Goal: Obtain resource: Download file/media

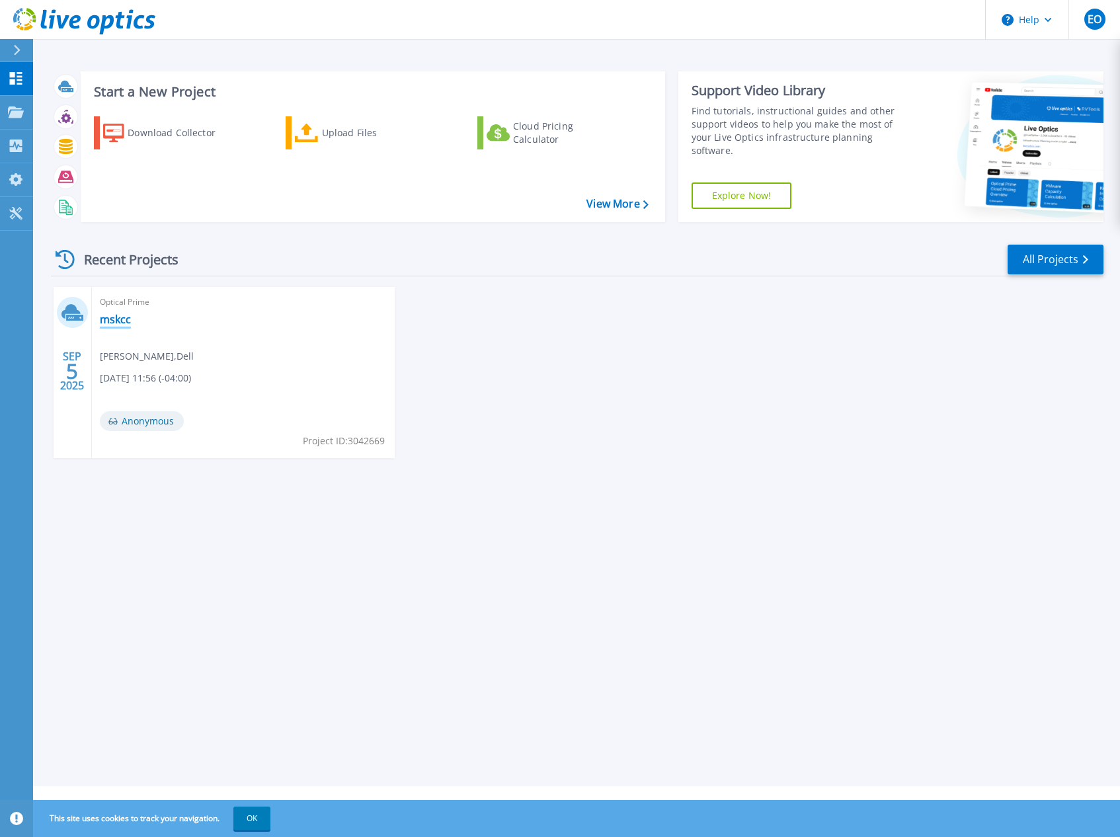
click at [112, 323] on link "mskcc" at bounding box center [115, 319] width 31 height 13
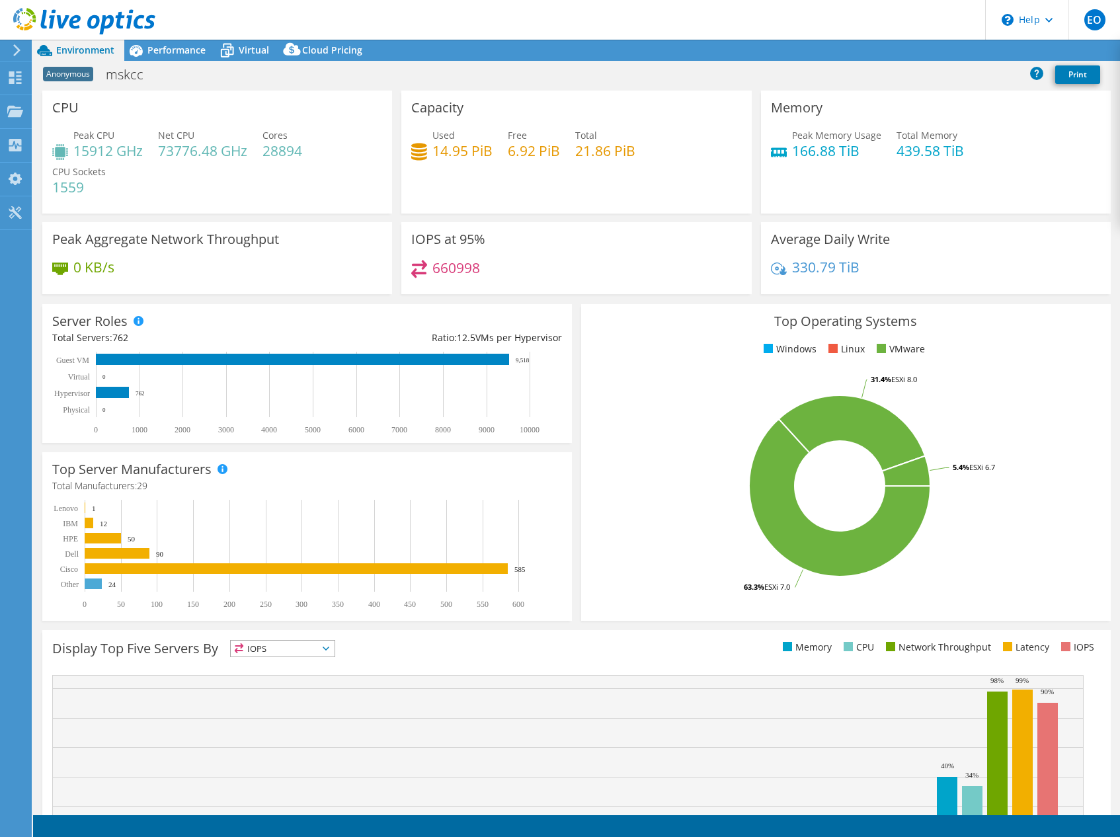
select select "USD"
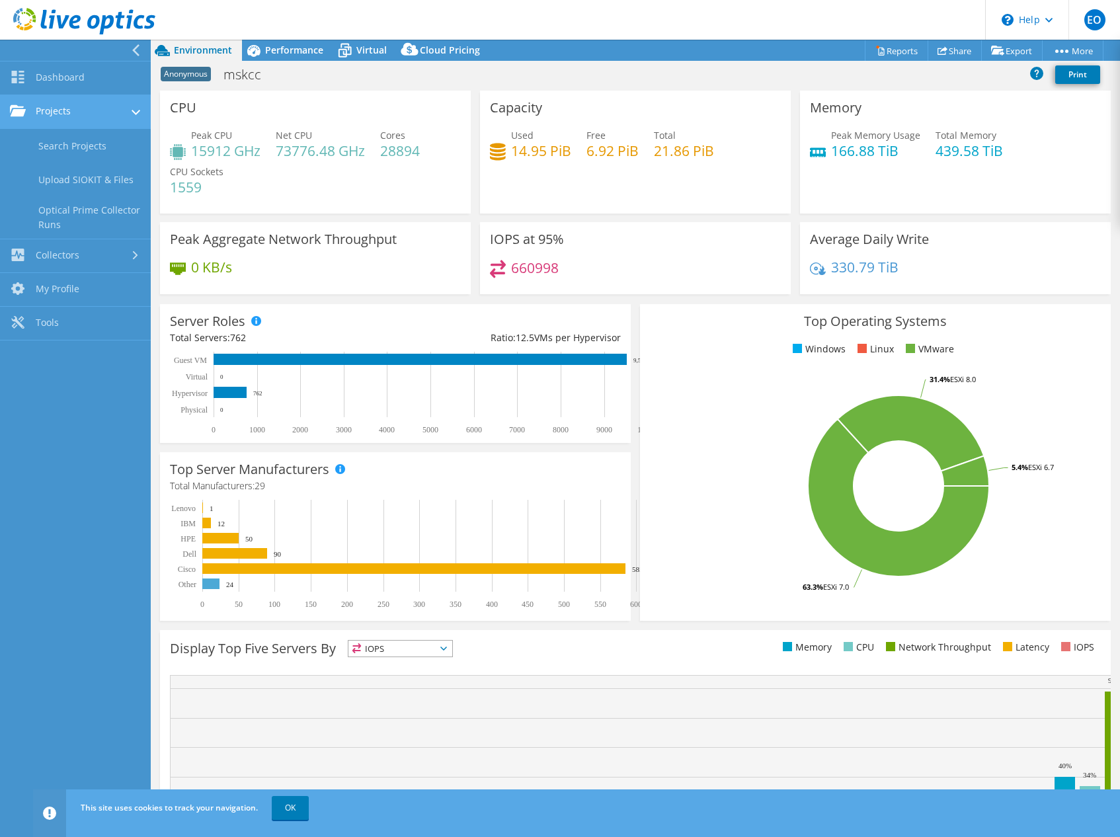
click at [130, 116] on link "Projects" at bounding box center [75, 112] width 151 height 34
click at [130, 114] on div at bounding box center [137, 111] width 15 height 9
click at [885, 51] on link "Reports" at bounding box center [896, 50] width 63 height 20
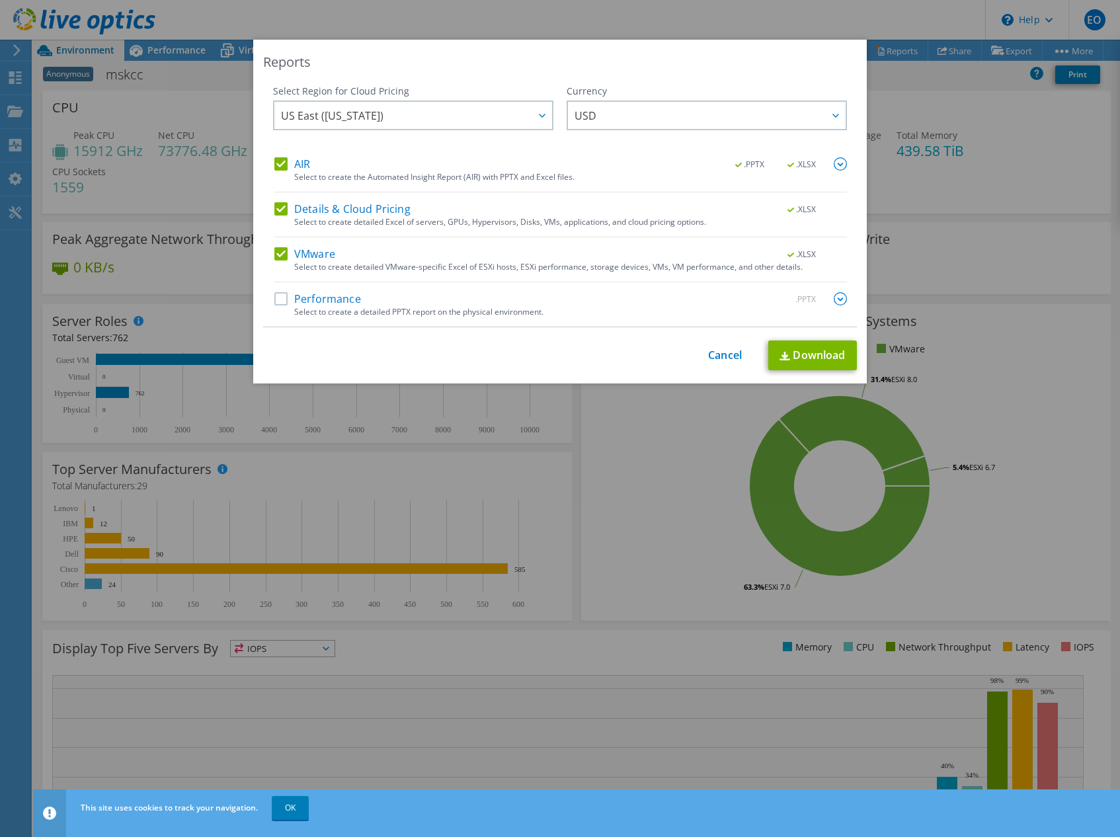
click at [277, 207] on label "Details & Cloud Pricing" at bounding box center [342, 208] width 136 height 13
click at [0, 0] on input "Details & Cloud Pricing" at bounding box center [0, 0] width 0 height 0
click at [274, 159] on label "AIR" at bounding box center [292, 163] width 36 height 13
click at [0, 0] on input "AIR" at bounding box center [0, 0] width 0 height 0
click at [809, 360] on link "Download" at bounding box center [812, 356] width 89 height 30
